Goal: Transaction & Acquisition: Purchase product/service

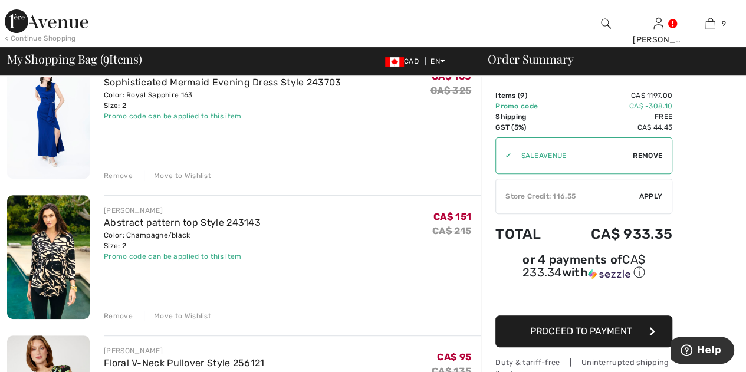
scroll to position [177, 0]
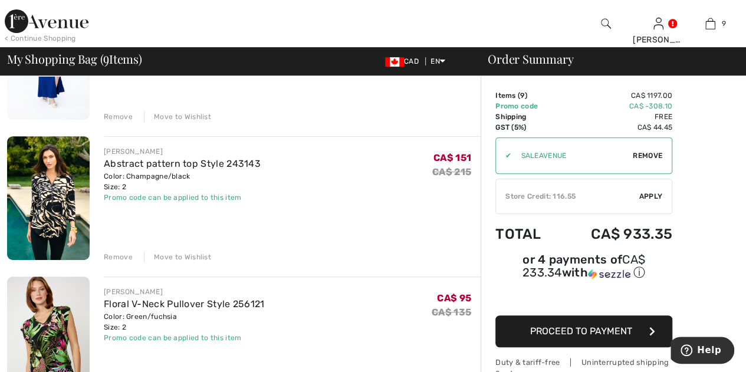
click at [178, 252] on div "Move to Wishlist" at bounding box center [177, 257] width 67 height 11
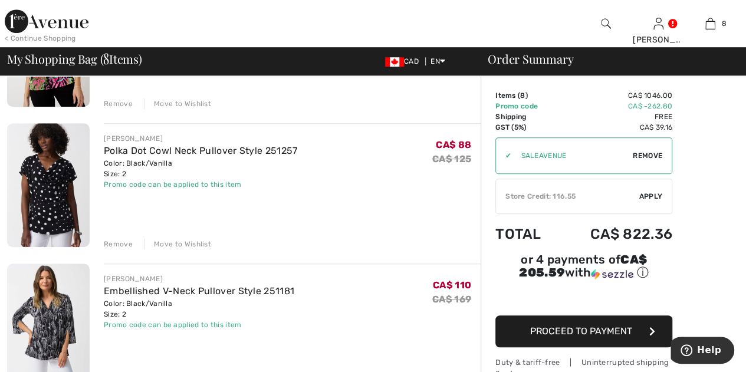
scroll to position [272, 0]
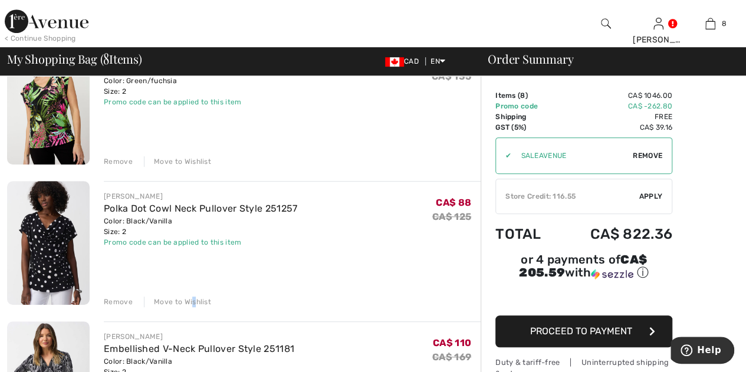
click at [192, 298] on div "Move to Wishlist" at bounding box center [177, 302] width 67 height 11
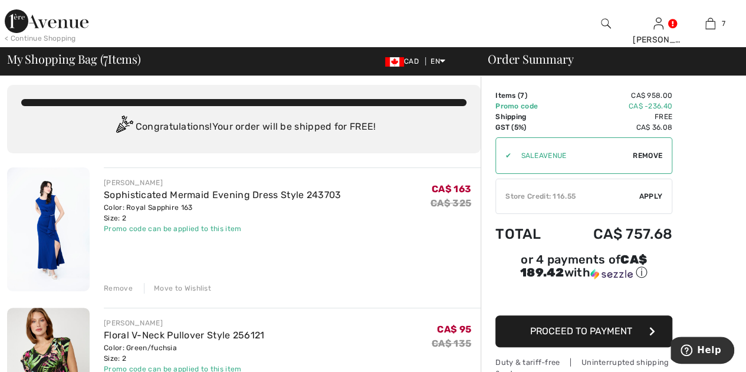
scroll to position [0, 0]
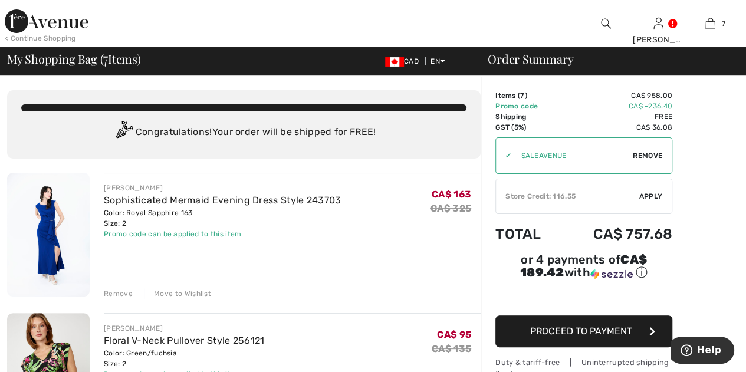
click at [658, 190] on div "✔ Store Credit: 116.55 Apply Remove" at bounding box center [583, 196] width 177 height 35
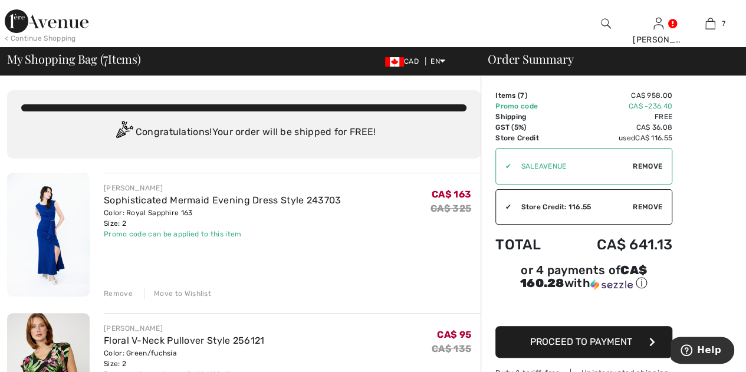
click at [602, 22] on img at bounding box center [606, 24] width 10 height 14
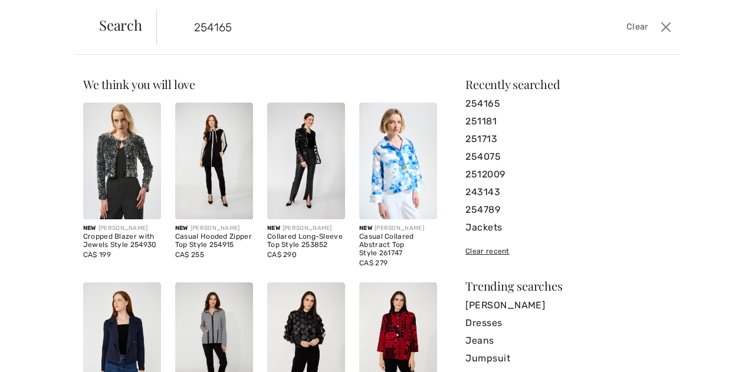
type input "254165"
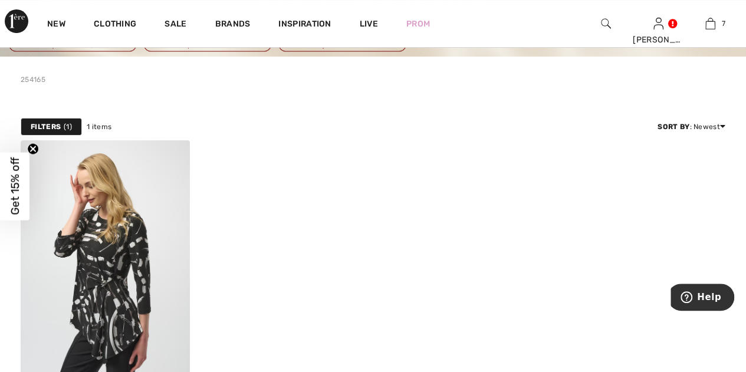
scroll to position [59, 0]
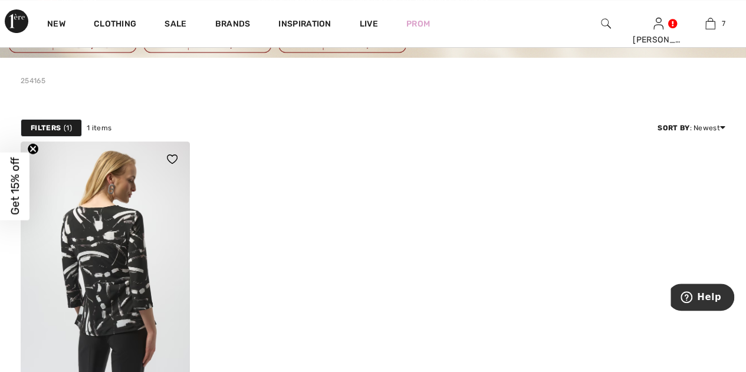
click at [126, 290] on img at bounding box center [105, 269] width 169 height 254
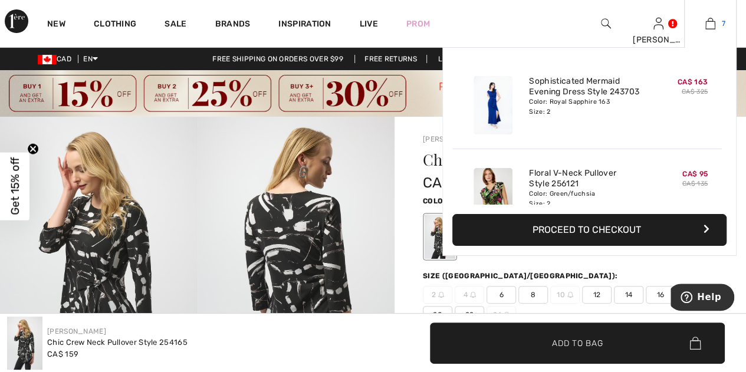
click at [714, 25] on img at bounding box center [710, 24] width 10 height 14
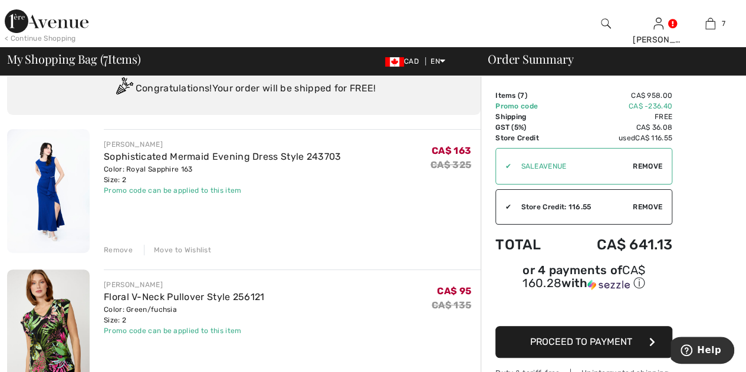
scroll to position [118, 0]
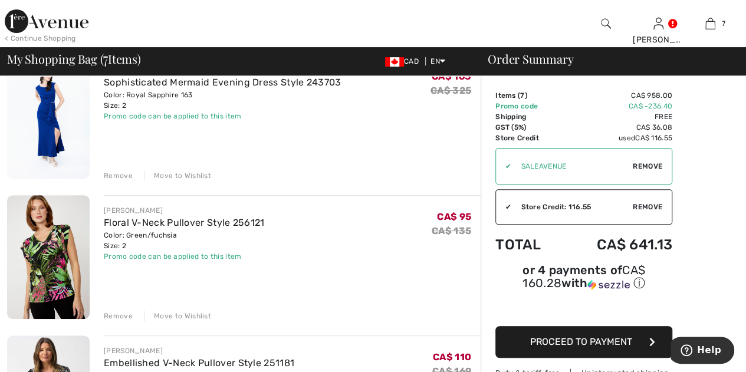
click at [38, 272] on img at bounding box center [48, 257] width 83 height 124
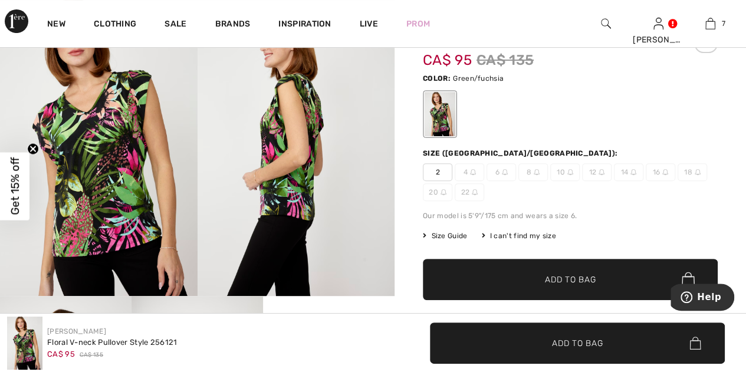
scroll to position [118, 0]
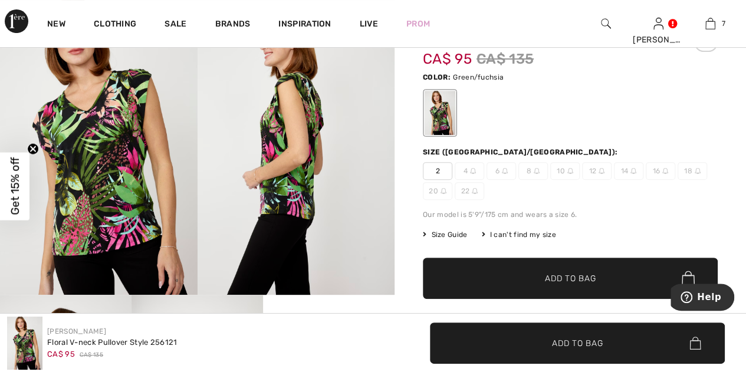
click at [86, 218] on img at bounding box center [99, 147] width 198 height 296
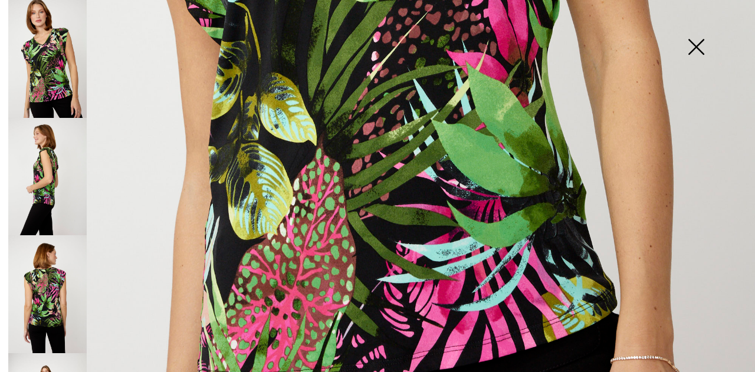
scroll to position [649, 0]
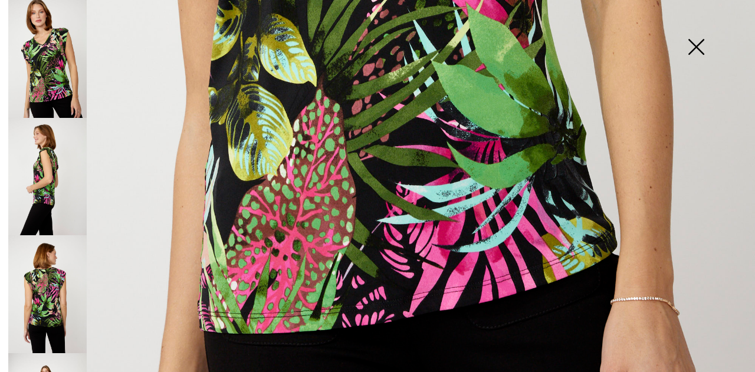
click at [691, 44] on img at bounding box center [695, 48] width 59 height 61
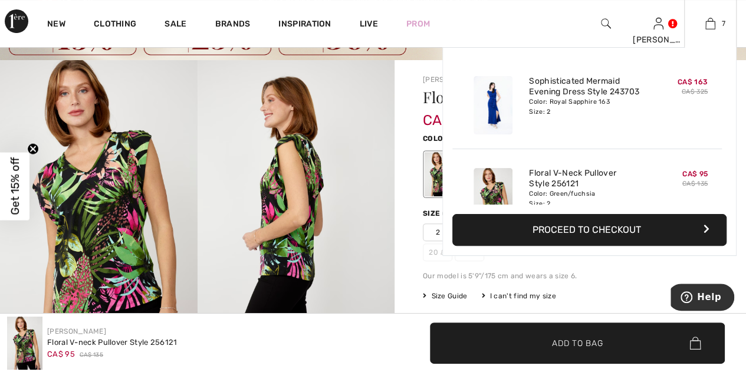
scroll to position [0, 0]
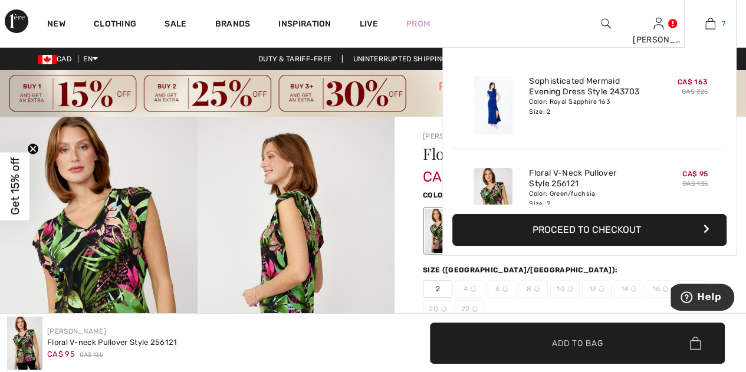
click at [707, 28] on img at bounding box center [710, 24] width 10 height 14
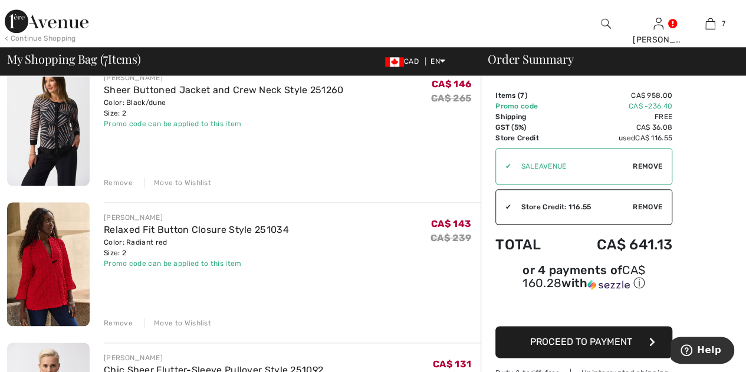
scroll to position [590, 0]
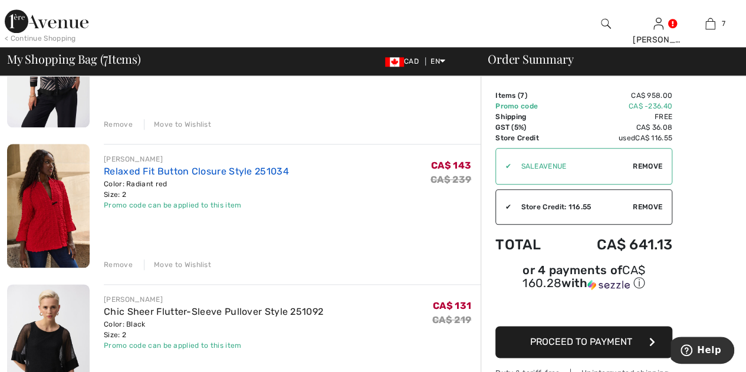
click at [190, 172] on link "Relaxed Fit Button Closure Style 251034" at bounding box center [196, 171] width 185 height 11
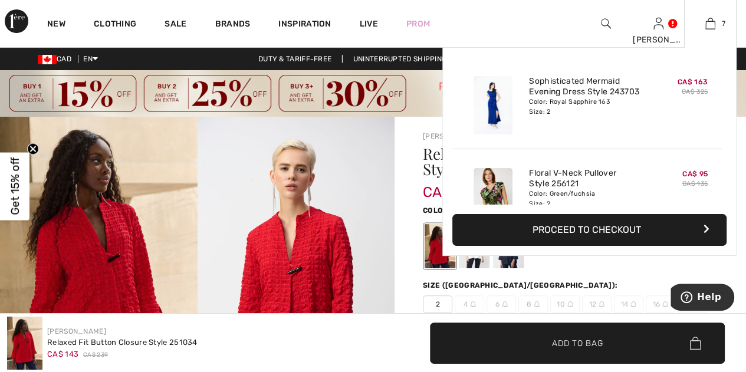
click at [591, 228] on button "Proceed to Checkout" at bounding box center [589, 230] width 274 height 32
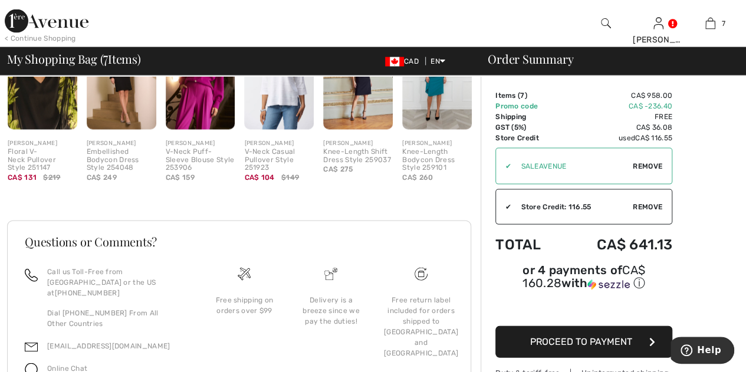
scroll to position [1235, 0]
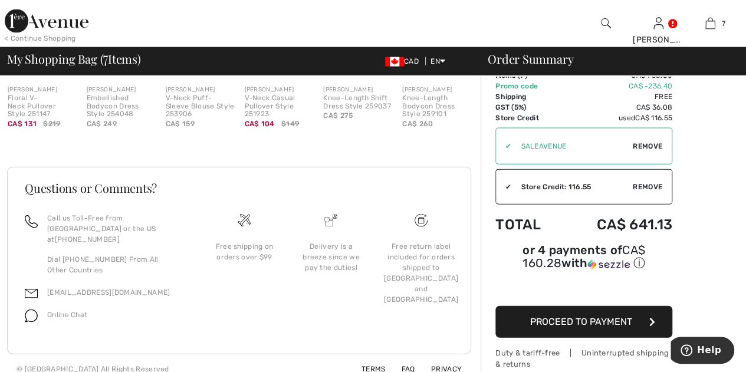
click at [652, 190] on span "Remove" at bounding box center [647, 187] width 29 height 11
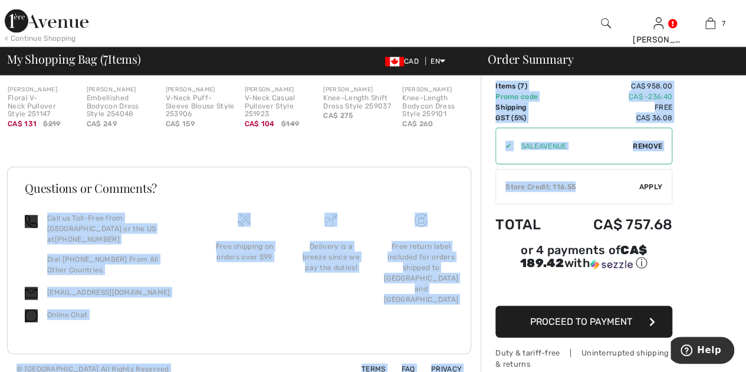
drag, startPoint x: 579, startPoint y: 179, endPoint x: 475, endPoint y: 183, distance: 103.9
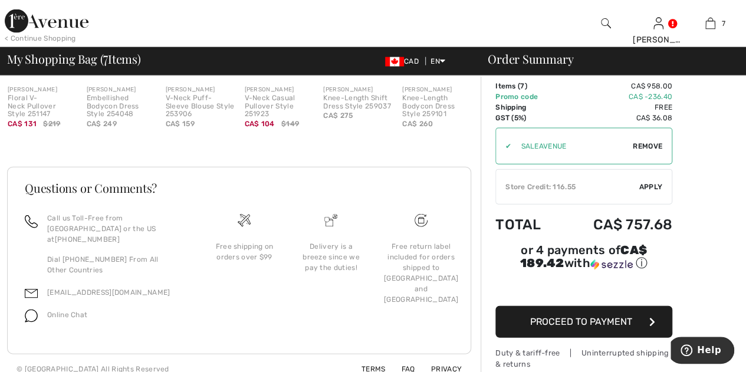
click at [653, 182] on span "Apply" at bounding box center [651, 187] width 24 height 11
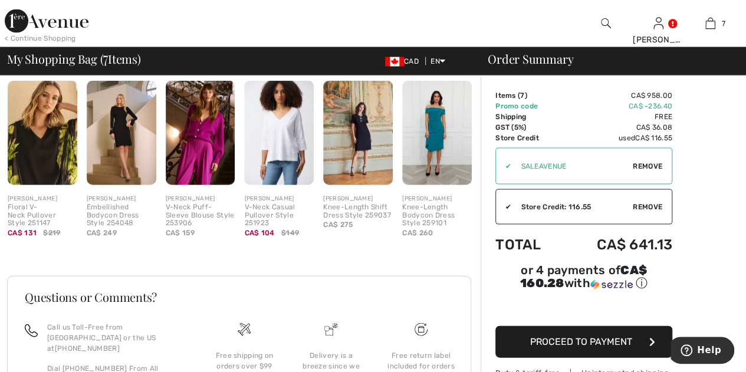
scroll to position [1117, 0]
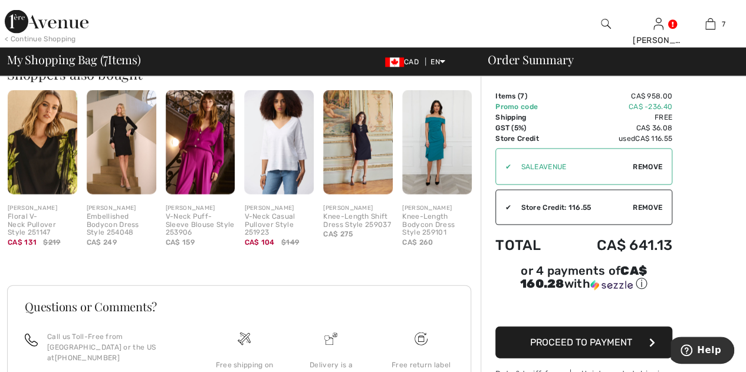
click at [597, 336] on span "Proceed to Payment" at bounding box center [581, 341] width 102 height 11
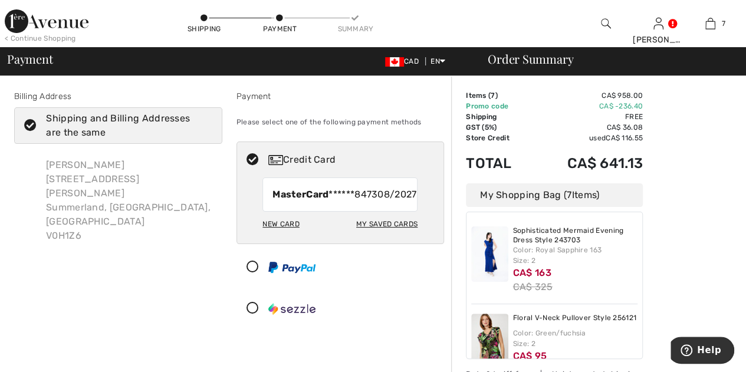
click at [388, 234] on div "My Saved Cards" at bounding box center [386, 224] width 61 height 20
radio input "true"
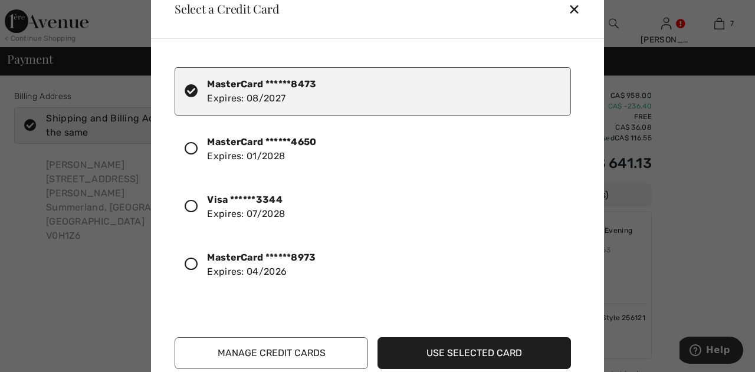
click at [188, 206] on icon at bounding box center [191, 206] width 13 height 13
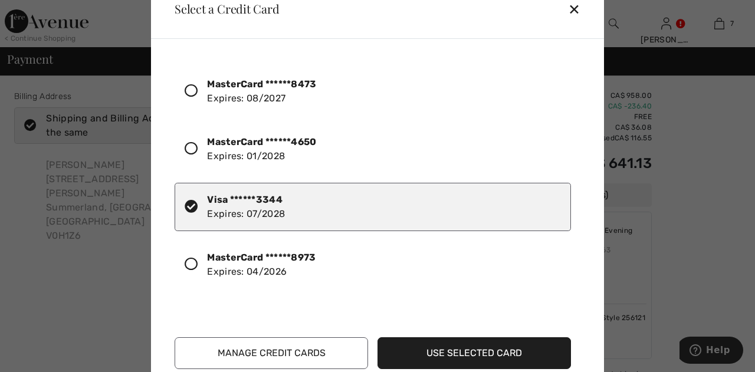
click at [502, 352] on button "Use Selected Card" at bounding box center [473, 353] width 193 height 32
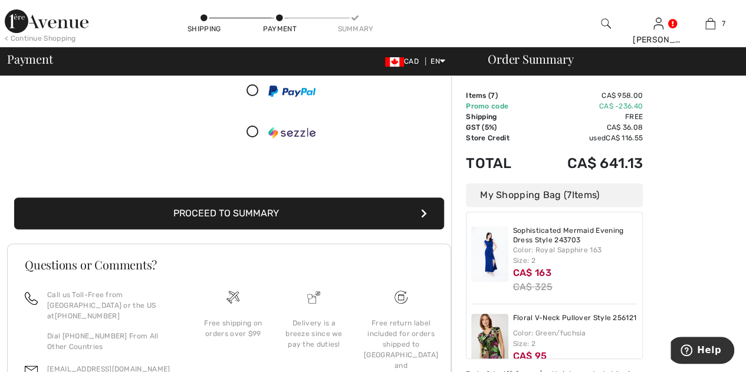
scroll to position [177, 0]
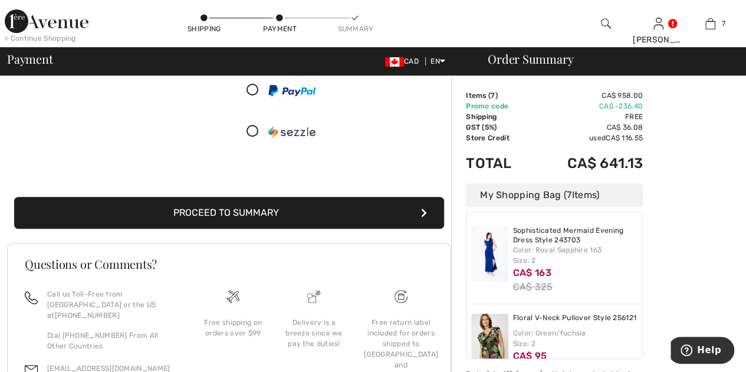
click at [415, 216] on button "Proceed to Summary" at bounding box center [229, 213] width 430 height 32
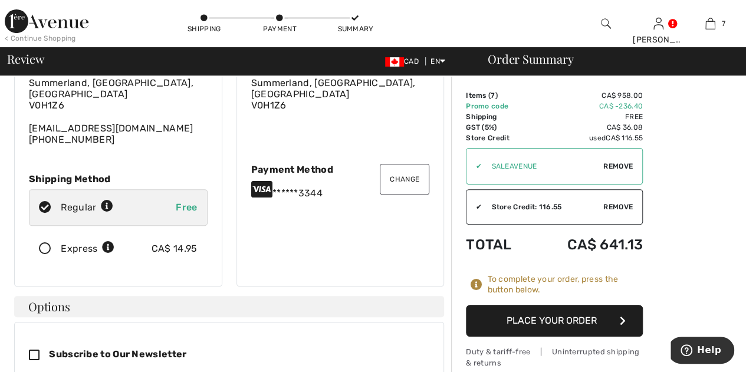
scroll to position [118, 0]
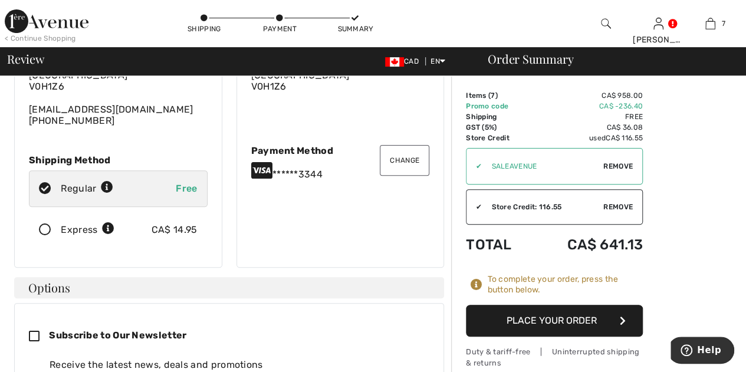
click at [582, 317] on button "Place Your Order" at bounding box center [554, 321] width 177 height 32
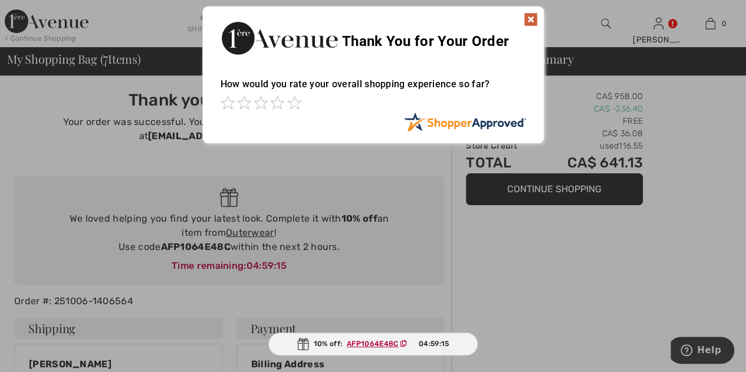
click at [588, 321] on div at bounding box center [373, 186] width 746 height 372
click at [530, 19] on img at bounding box center [531, 19] width 14 height 14
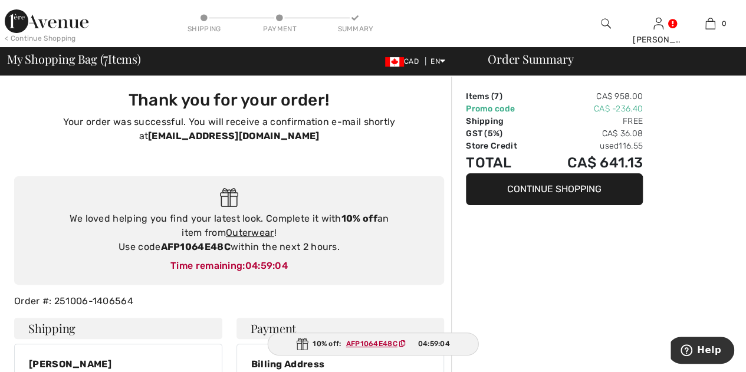
click at [172, 248] on strong "AFP1064E48C" at bounding box center [195, 246] width 70 height 11
click at [254, 229] on link "Outerwear" at bounding box center [250, 232] width 48 height 11
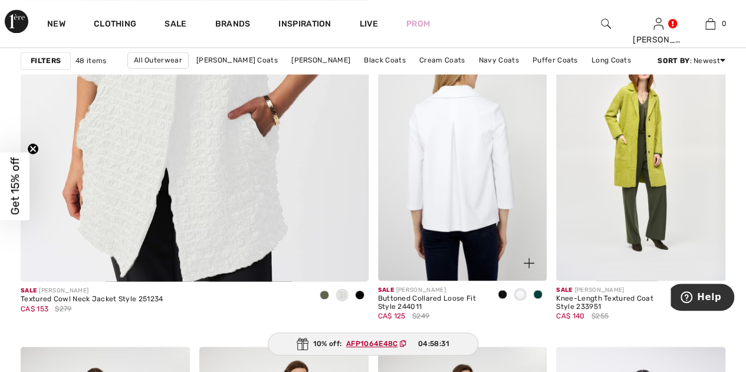
scroll to position [3067, 0]
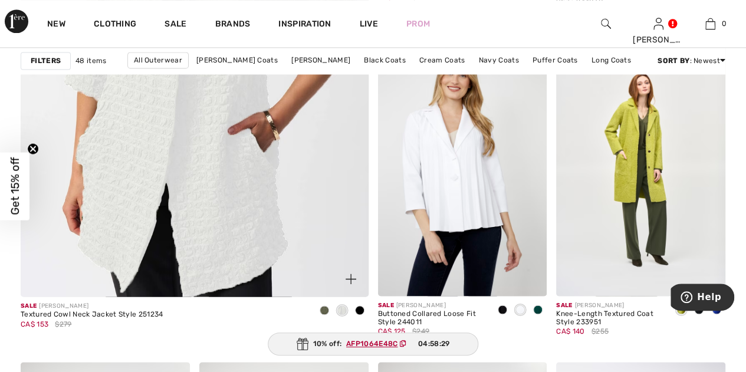
click at [360, 305] on span at bounding box center [359, 309] width 9 height 9
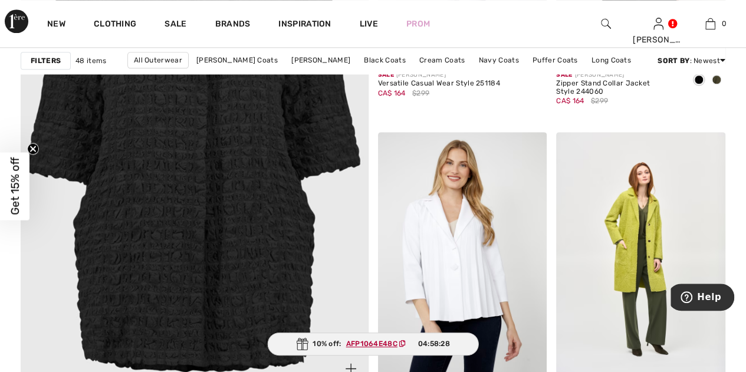
scroll to position [3185, 0]
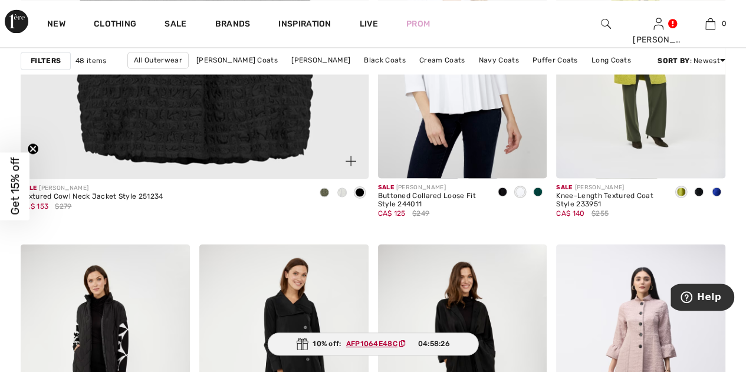
click at [343, 188] on span at bounding box center [341, 192] width 9 height 9
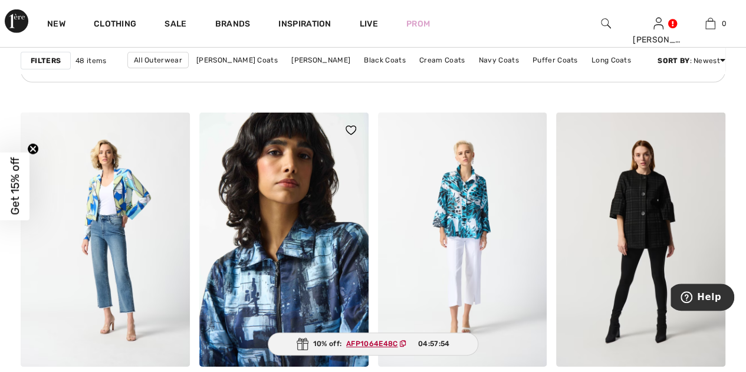
scroll to position [4069, 0]
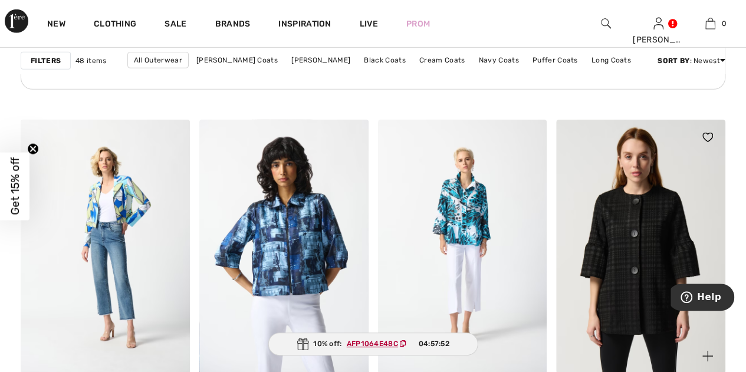
click at [655, 234] on img at bounding box center [640, 247] width 169 height 254
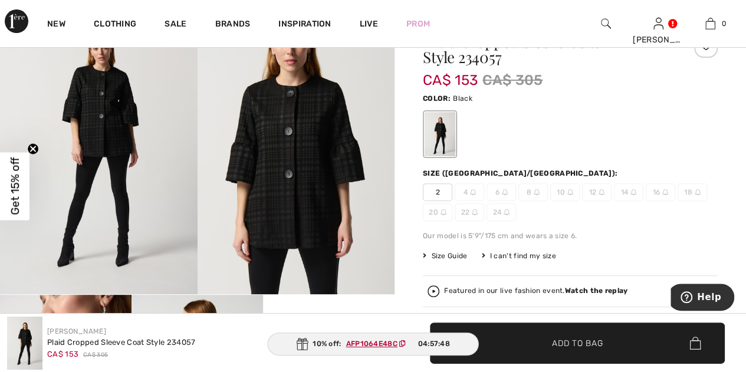
click at [321, 195] on img at bounding box center [297, 146] width 198 height 295
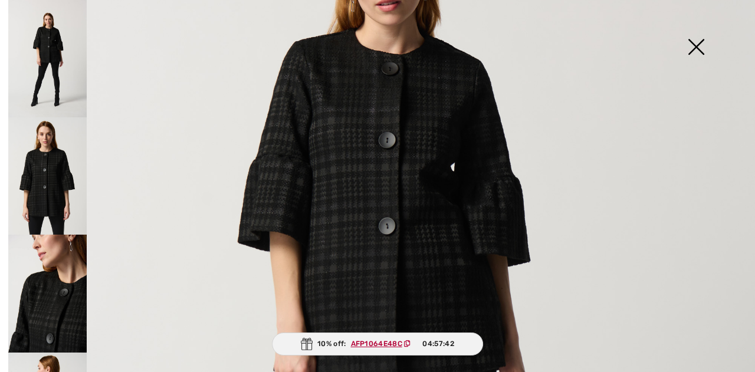
scroll to position [177, 0]
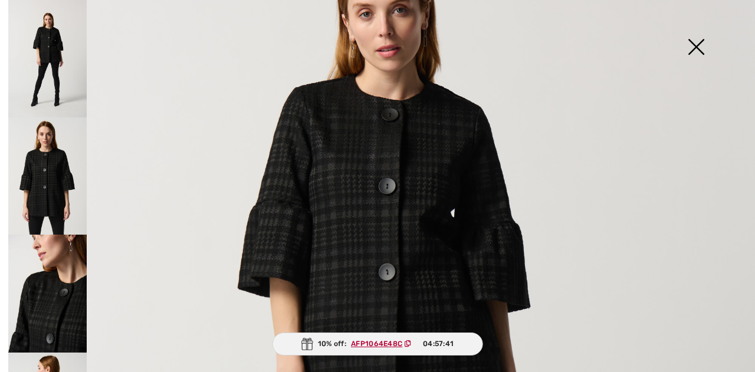
click at [69, 289] on img at bounding box center [47, 293] width 78 height 117
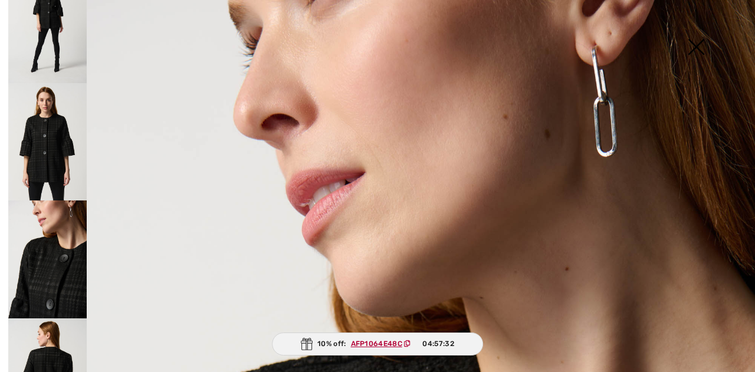
scroll to position [0, 0]
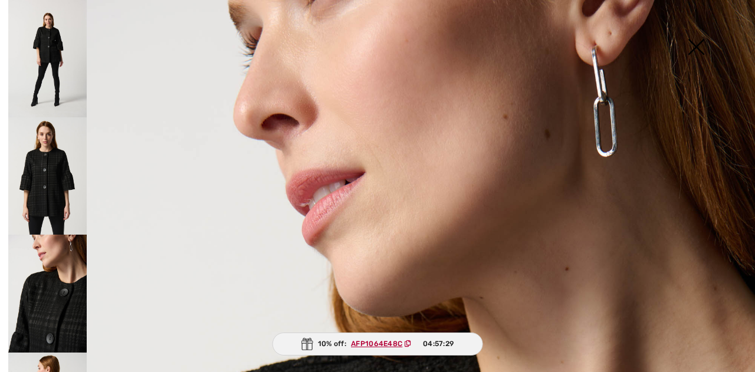
click at [28, 174] on img at bounding box center [47, 175] width 78 height 117
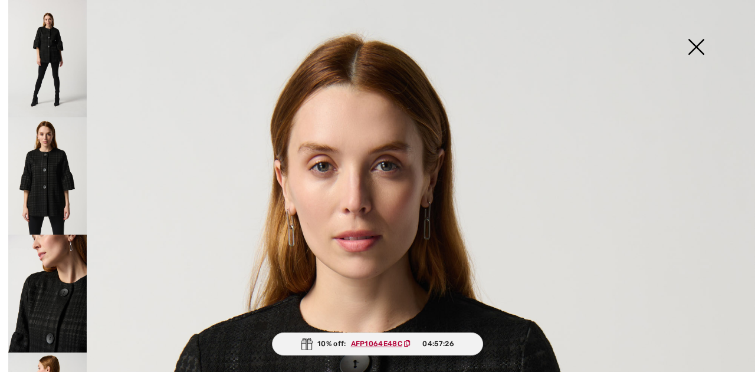
click at [693, 43] on img at bounding box center [695, 48] width 59 height 61
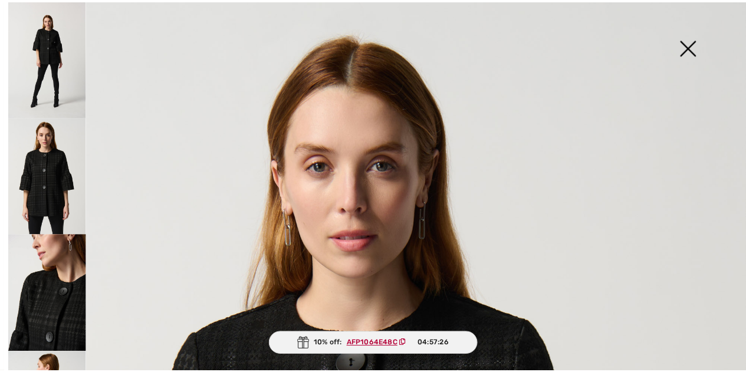
scroll to position [118, 0]
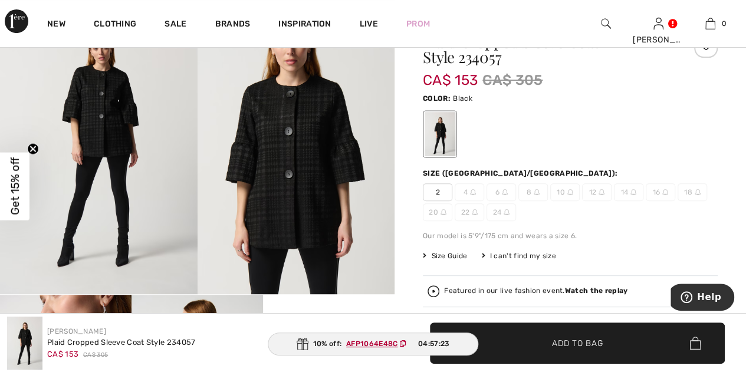
click at [435, 185] on span "2" at bounding box center [437, 192] width 29 height 18
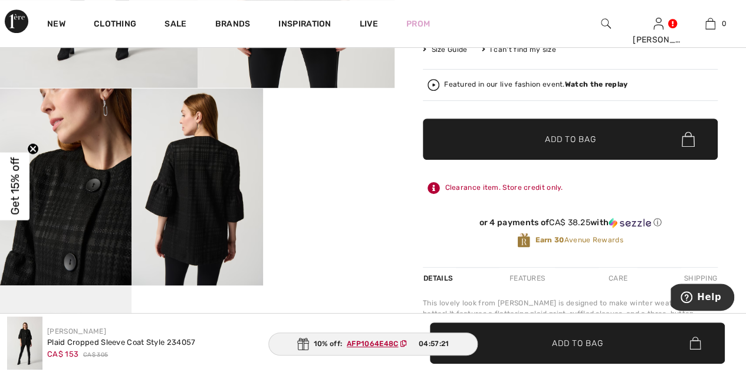
scroll to position [354, 0]
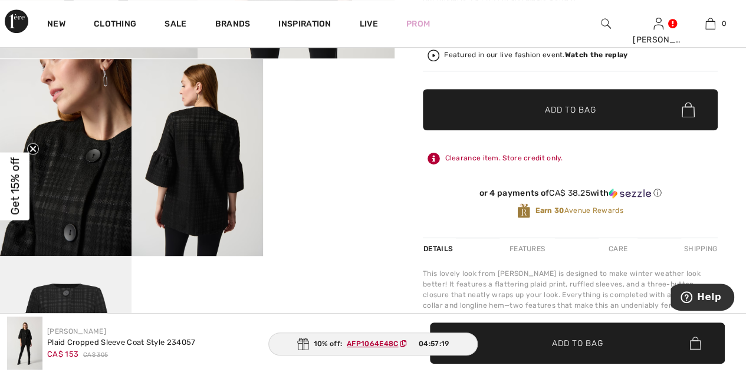
click at [303, 125] on video "Your browser does not support the video tag." at bounding box center [329, 92] width 132 height 66
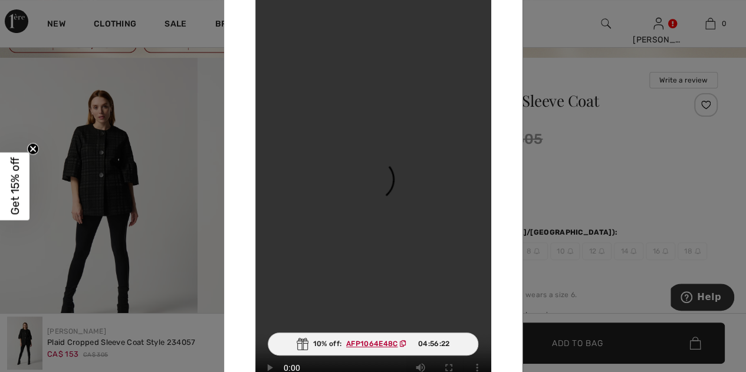
scroll to position [118, 0]
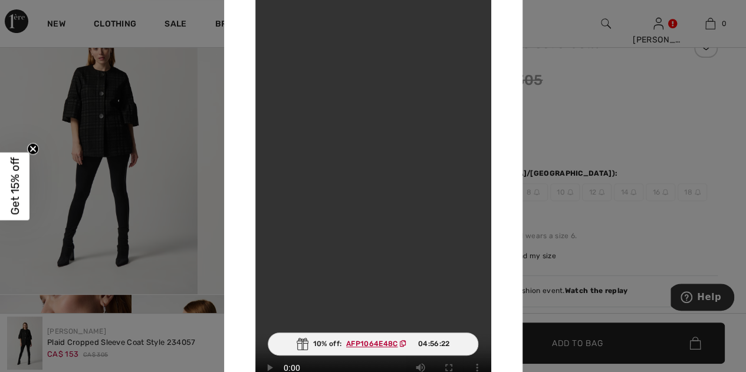
click at [414, 296] on video "Your browser does not support the video tag." at bounding box center [373, 185] width 236 height 419
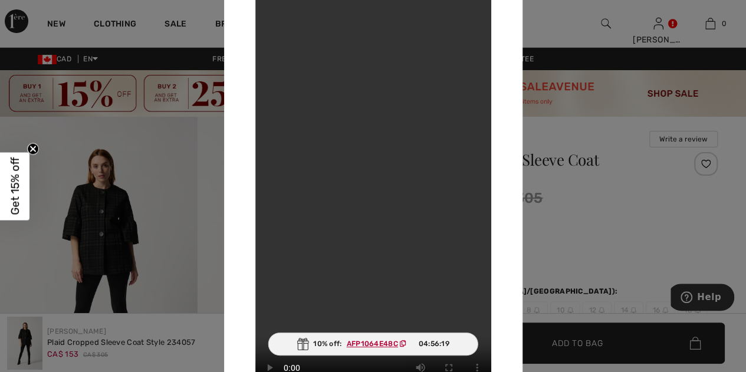
click at [34, 151] on icon "Close teaser" at bounding box center [33, 148] width 5 height 5
click at [659, 185] on div at bounding box center [373, 186] width 746 height 372
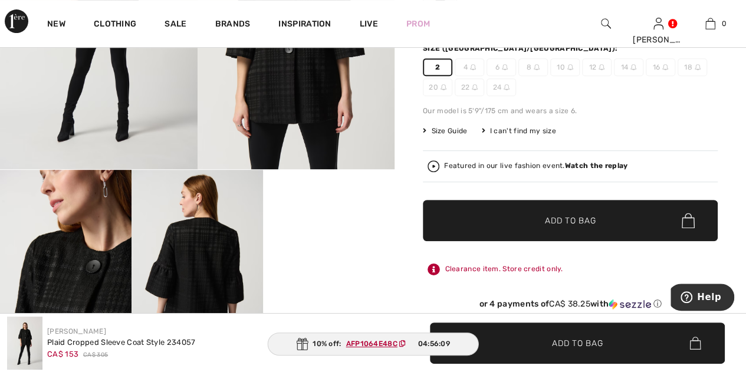
scroll to position [295, 0]
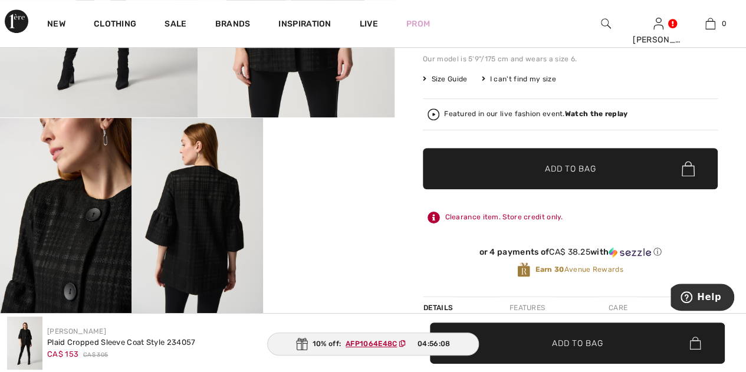
click at [554, 174] on span "✔ Added to Bag Add to Bag" at bounding box center [570, 168] width 295 height 41
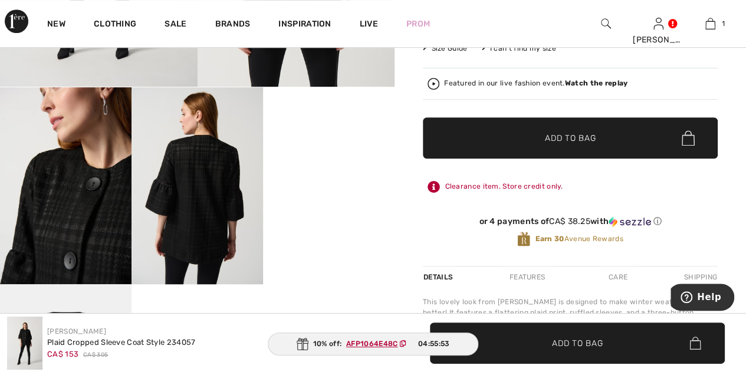
scroll to position [236, 0]
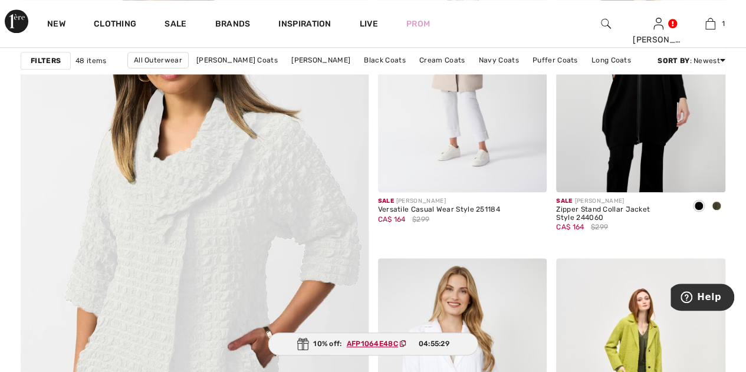
scroll to position [2774, 0]
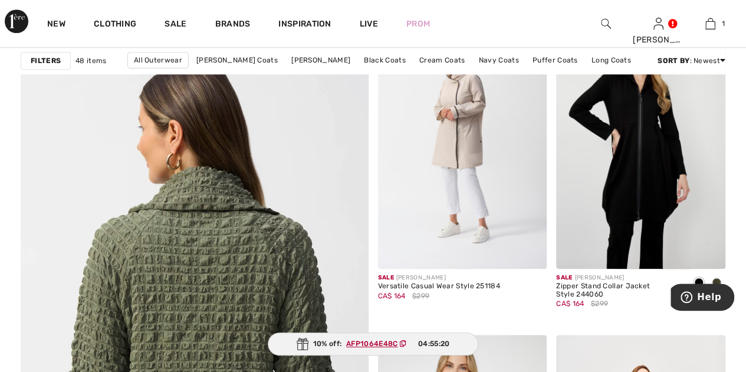
click at [254, 268] on img at bounding box center [194, 328] width 417 height 626
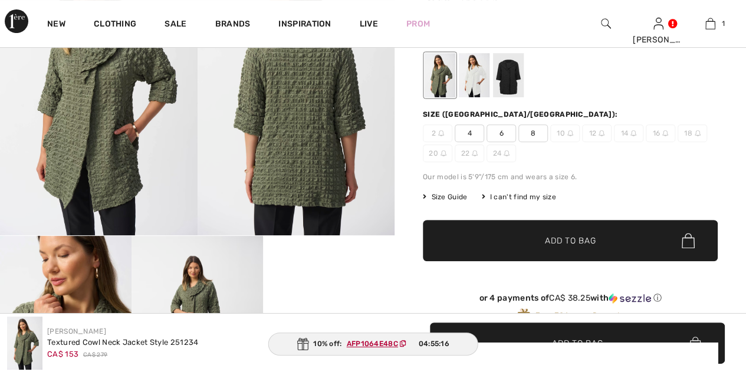
click at [480, 80] on div at bounding box center [474, 75] width 31 height 44
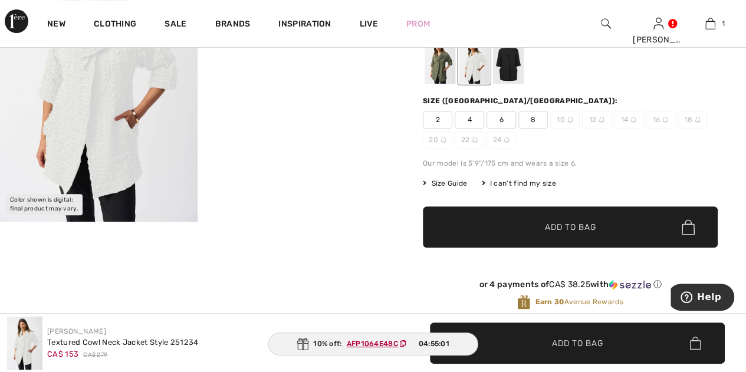
scroll to position [118, 0]
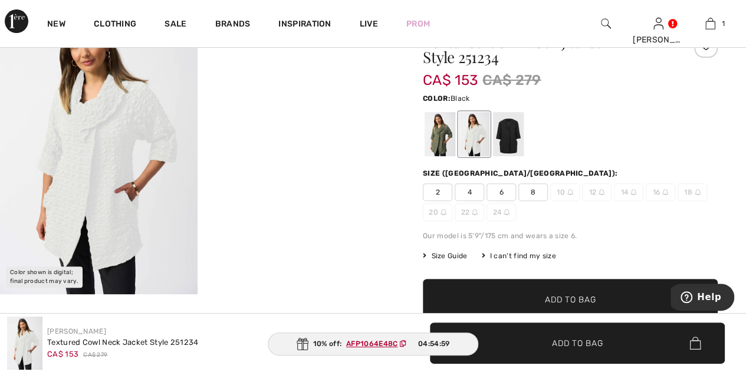
click at [513, 133] on div at bounding box center [508, 134] width 31 height 44
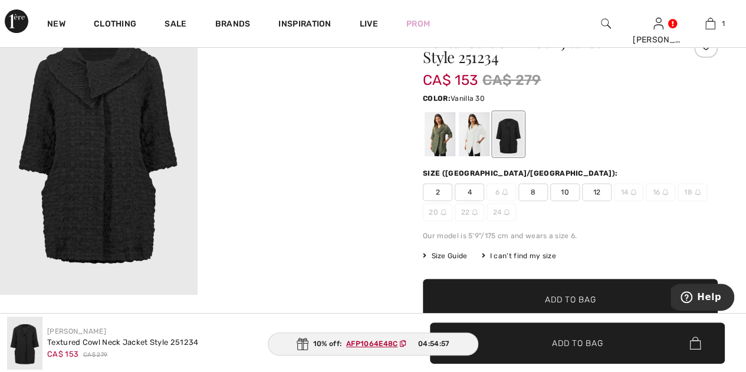
click at [475, 139] on div at bounding box center [474, 134] width 31 height 44
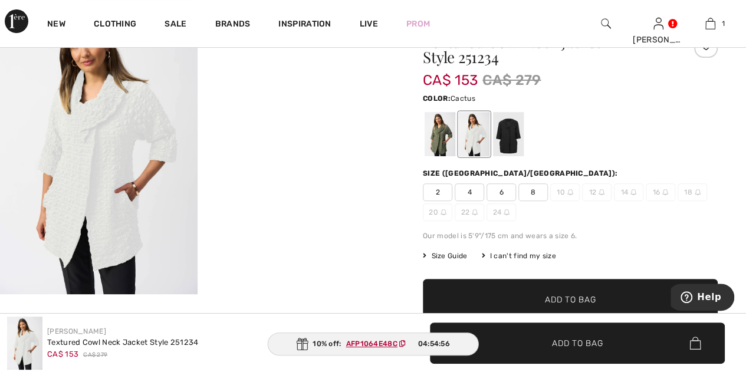
click at [438, 136] on div at bounding box center [440, 134] width 31 height 44
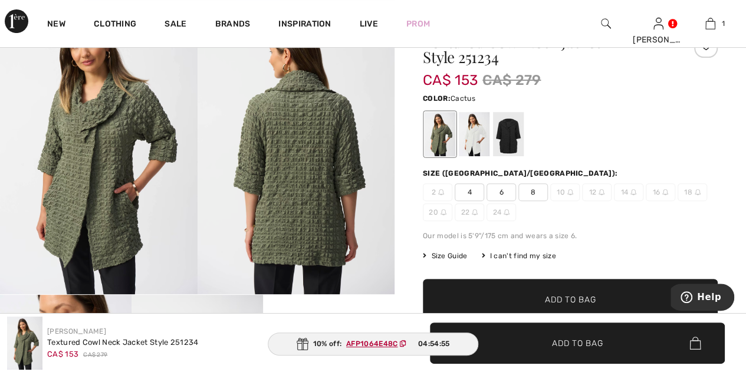
click at [447, 135] on div at bounding box center [440, 134] width 31 height 44
click at [474, 133] on div at bounding box center [474, 134] width 31 height 44
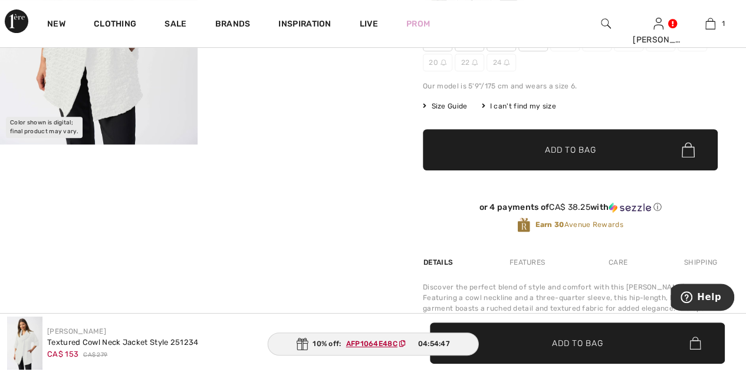
scroll to position [295, 0]
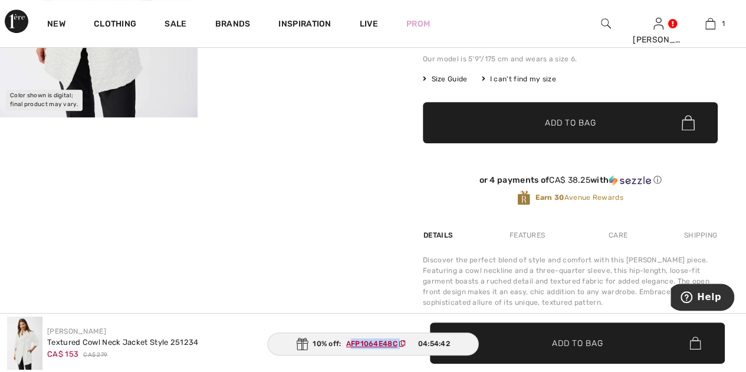
drag, startPoint x: 349, startPoint y: 340, endPoint x: 406, endPoint y: 341, distance: 57.2
click at [406, 341] on span "AFP1064E48C" at bounding box center [378, 344] width 74 height 11
click at [349, 258] on div "Your browser does not support the video tag. Your browser does not support the …" at bounding box center [197, 175] width 395 height 707
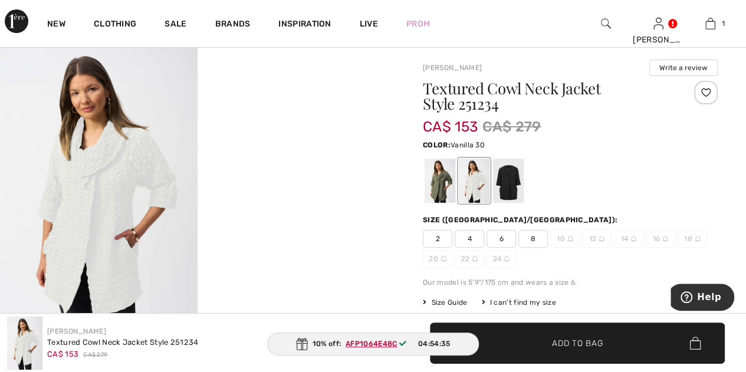
scroll to position [118, 0]
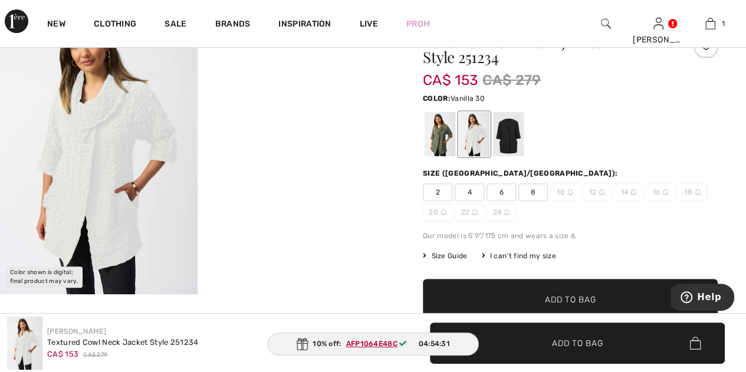
click at [436, 193] on span "2" at bounding box center [437, 192] width 29 height 18
click at [551, 295] on span "Add to Bag" at bounding box center [570, 300] width 51 height 12
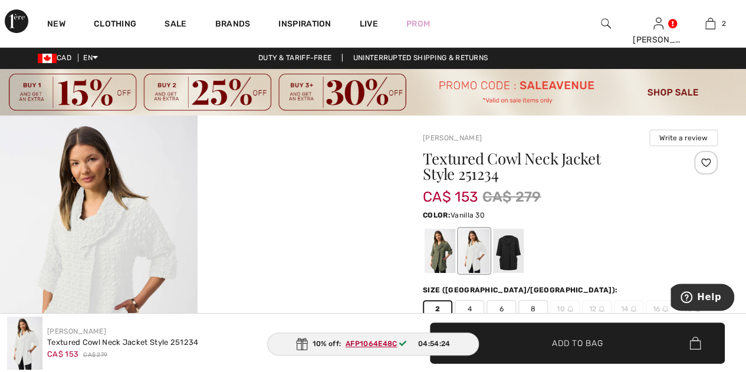
scroll to position [0, 0]
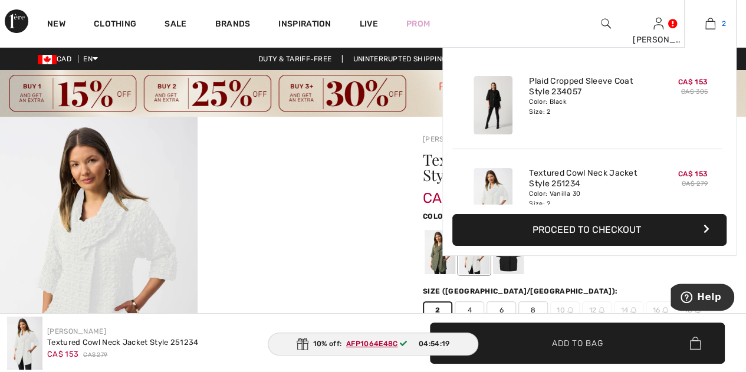
click at [717, 23] on link "2" at bounding box center [710, 24] width 51 height 14
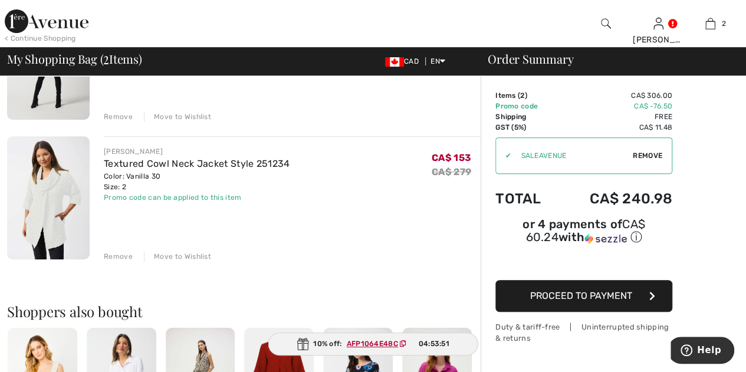
scroll to position [118, 0]
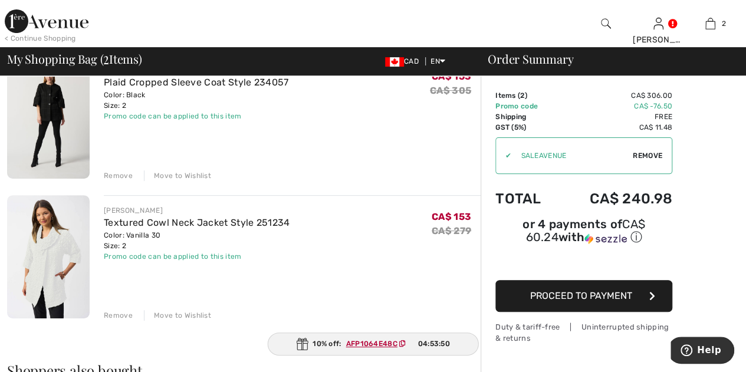
click at [643, 280] on button "Proceed to Payment" at bounding box center [583, 296] width 177 height 32
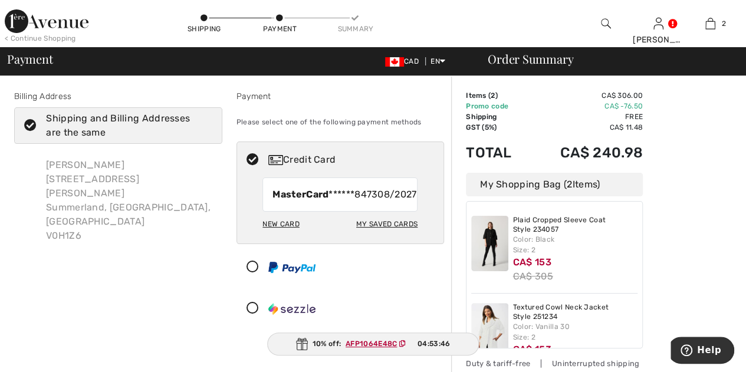
click at [392, 231] on div "My Saved Cards" at bounding box center [386, 224] width 61 height 20
radio input "true"
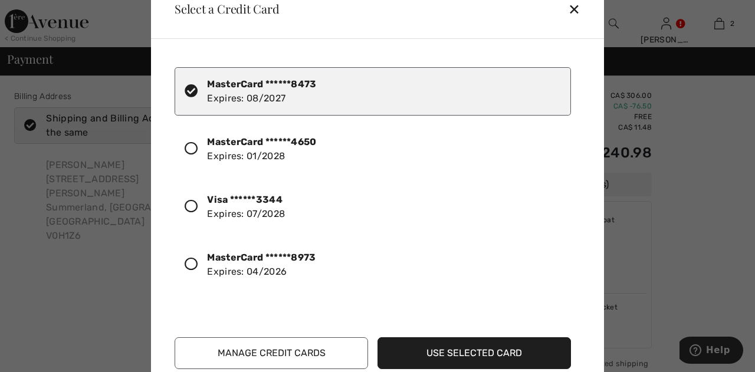
click at [193, 203] on icon at bounding box center [191, 206] width 13 height 13
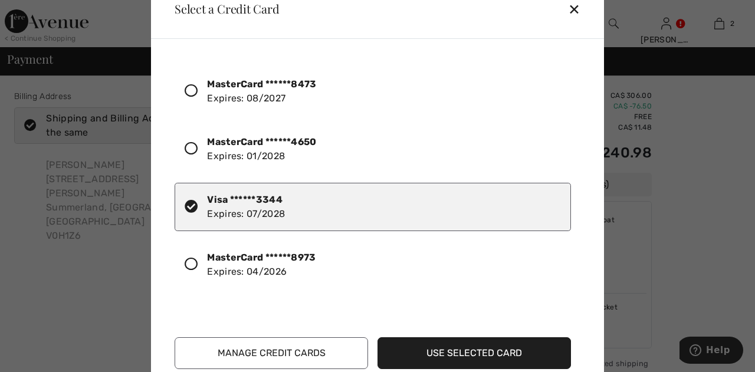
click at [490, 348] on button "Use Selected Card" at bounding box center [473, 353] width 193 height 32
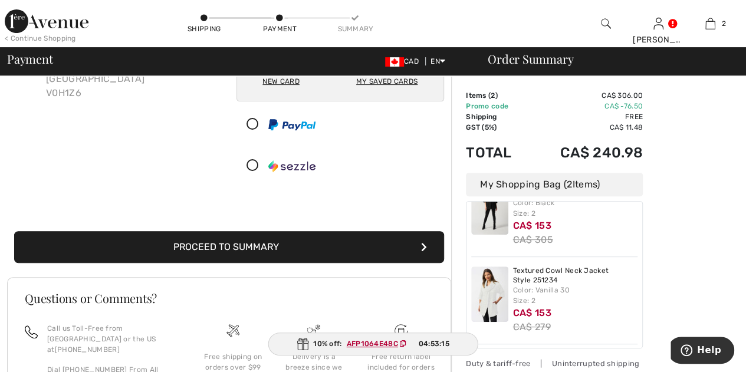
scroll to position [177, 0]
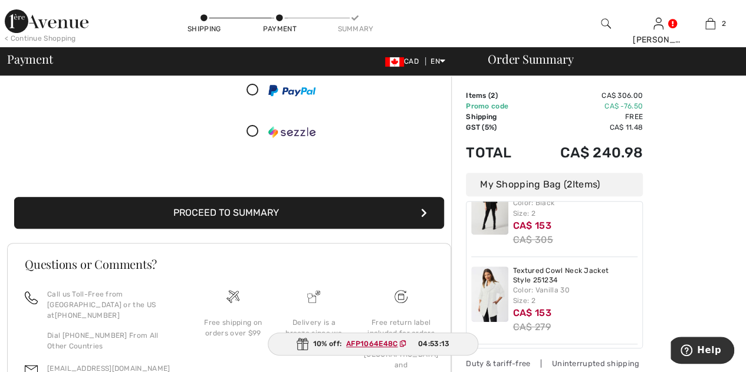
click at [314, 212] on button "Proceed to Summary" at bounding box center [229, 213] width 430 height 32
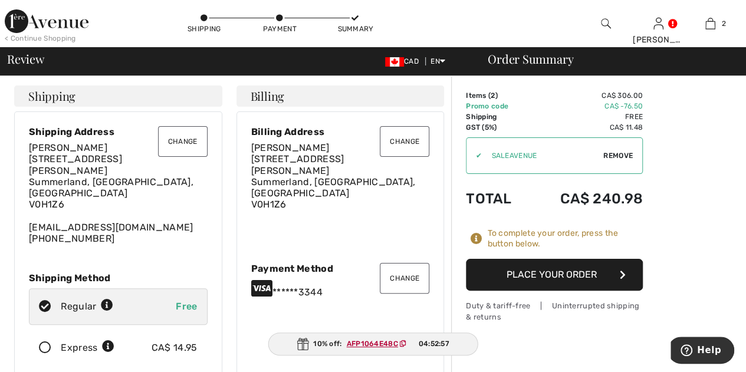
click at [602, 275] on button "Place Your Order" at bounding box center [554, 275] width 177 height 32
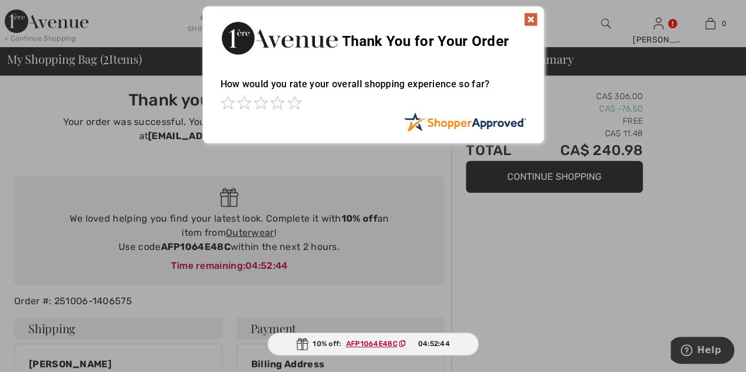
click at [526, 19] on img at bounding box center [531, 19] width 14 height 14
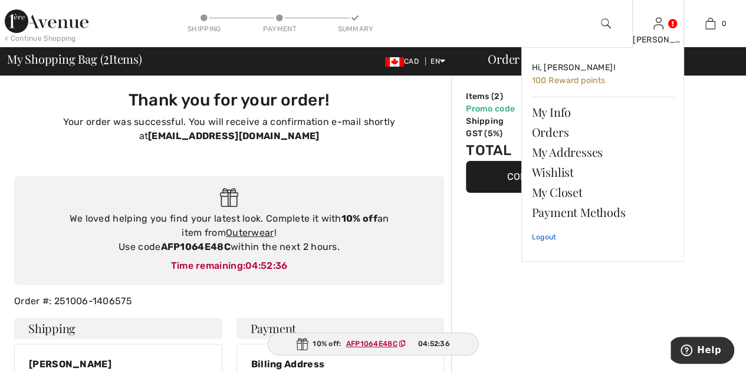
click at [545, 232] on link "Logout" at bounding box center [602, 236] width 143 height 29
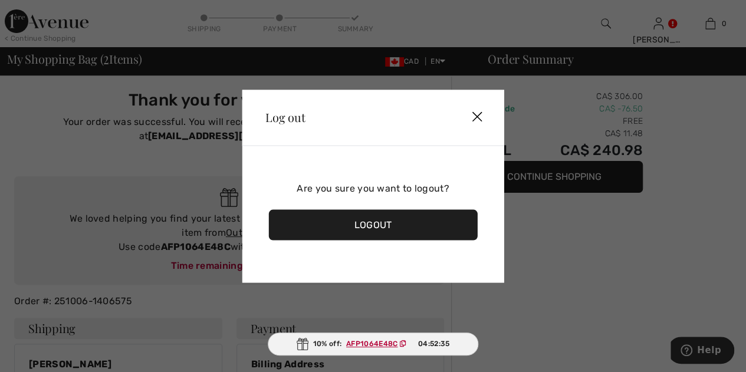
click at [444, 222] on div "Logout" at bounding box center [372, 224] width 209 height 31
